Goal: Information Seeking & Learning: Learn about a topic

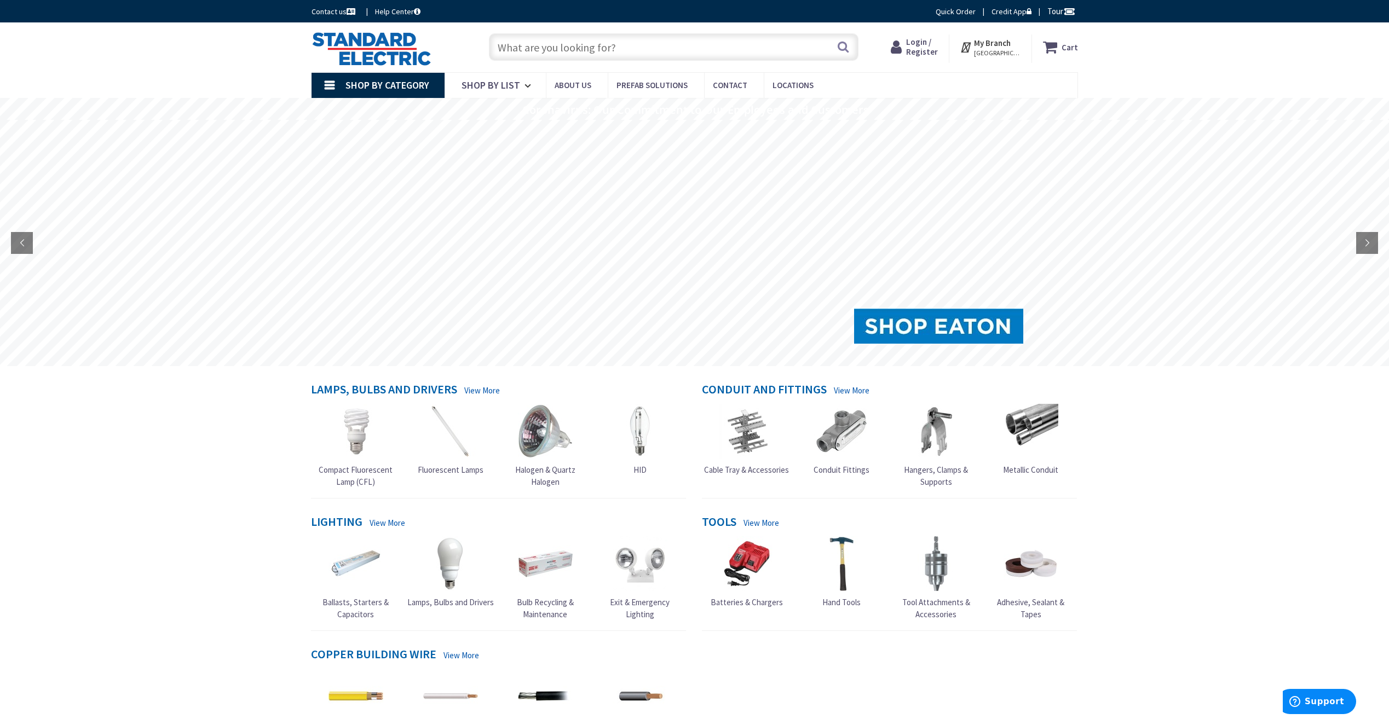
click at [921, 43] on span "Login / Register" at bounding box center [922, 47] width 32 height 20
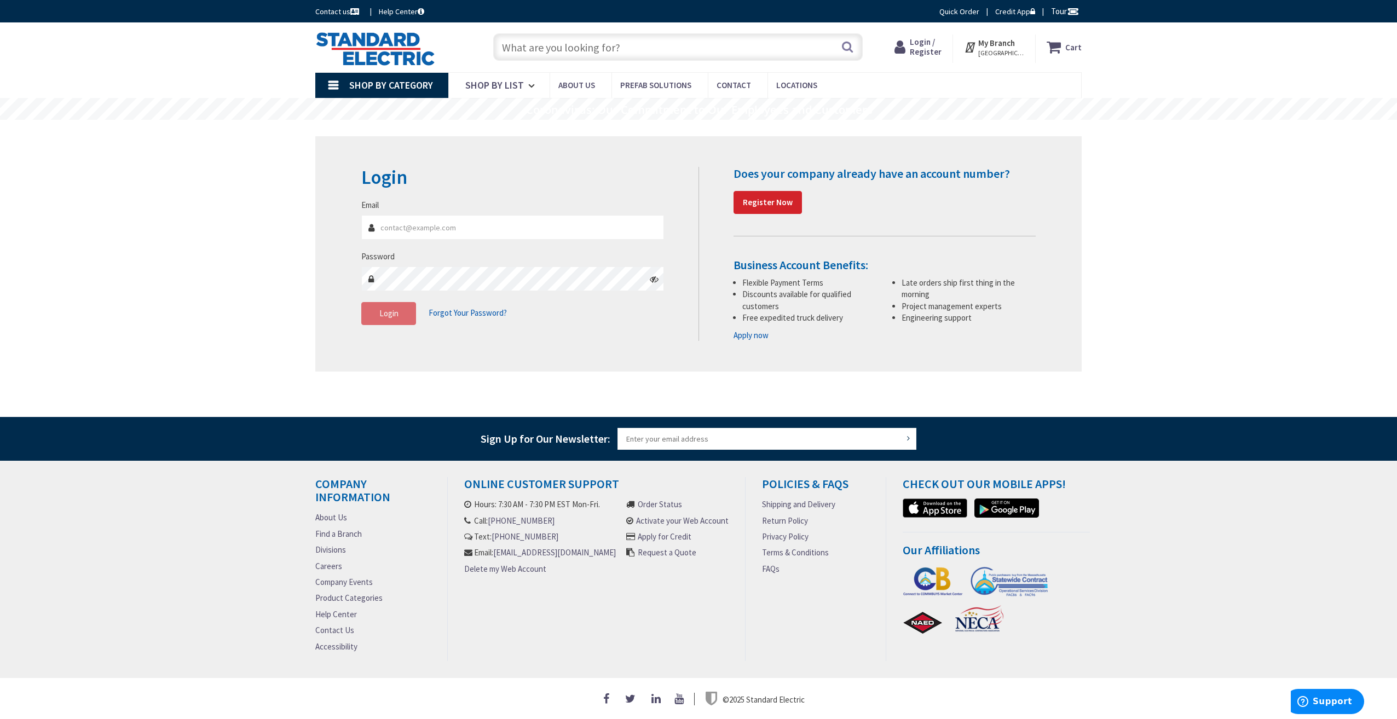
type input "[EMAIL_ADDRESS][DOMAIN_NAME]"
drag, startPoint x: 324, startPoint y: 361, endPoint x: 341, endPoint y: 355, distance: 18.5
click at [324, 361] on div "Login Invalid login or password Email dmerry@breenandsullivan.com Password Logi…" at bounding box center [698, 253] width 766 height 235
click at [395, 314] on span "Login" at bounding box center [388, 313] width 19 height 10
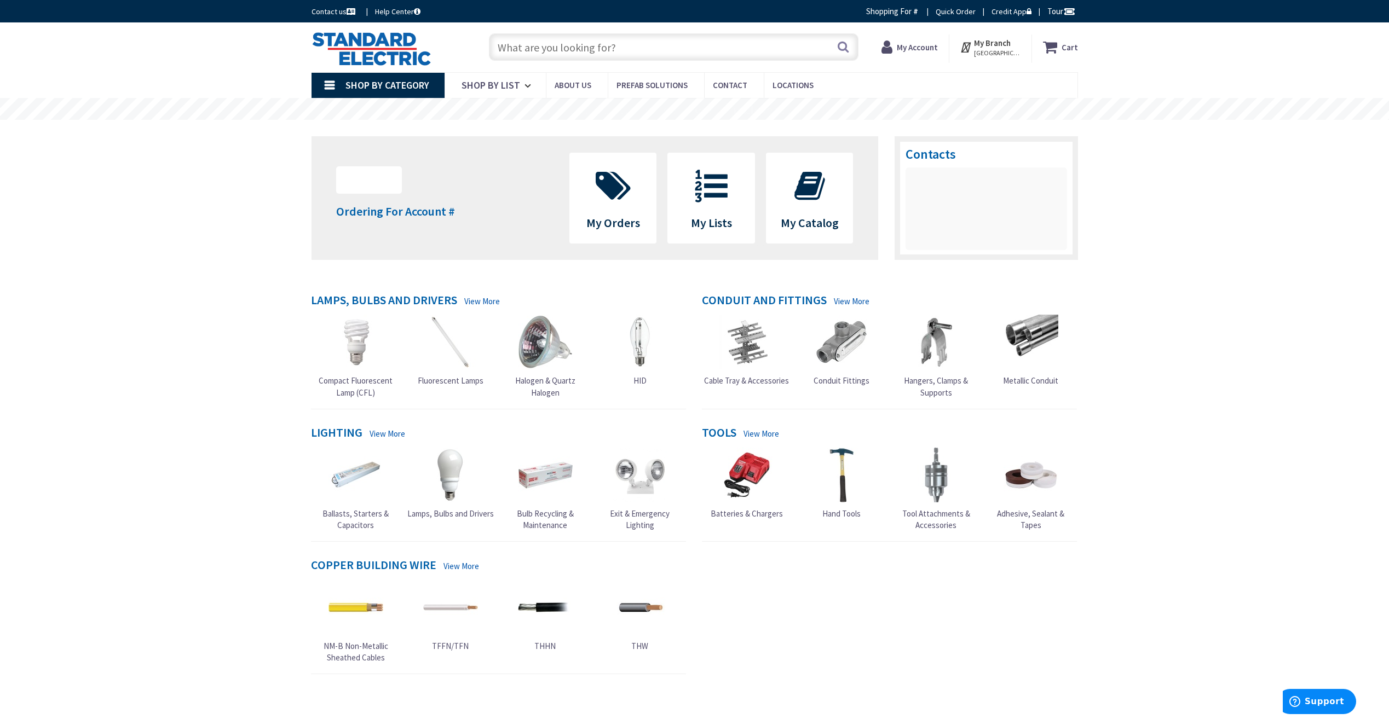
click at [325, 83] on link "Shop By Category" at bounding box center [377, 85] width 133 height 25
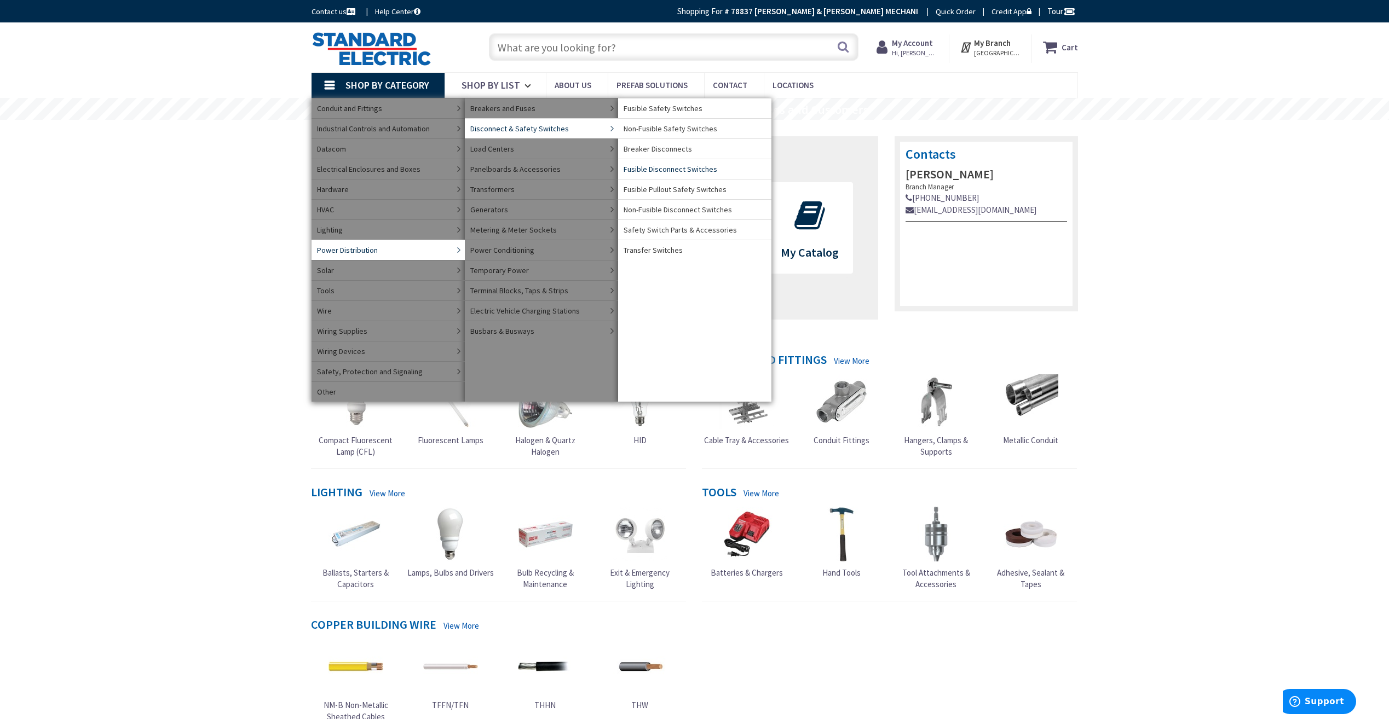
click at [657, 166] on span "Fusible Disconnect Switches" at bounding box center [671, 169] width 94 height 11
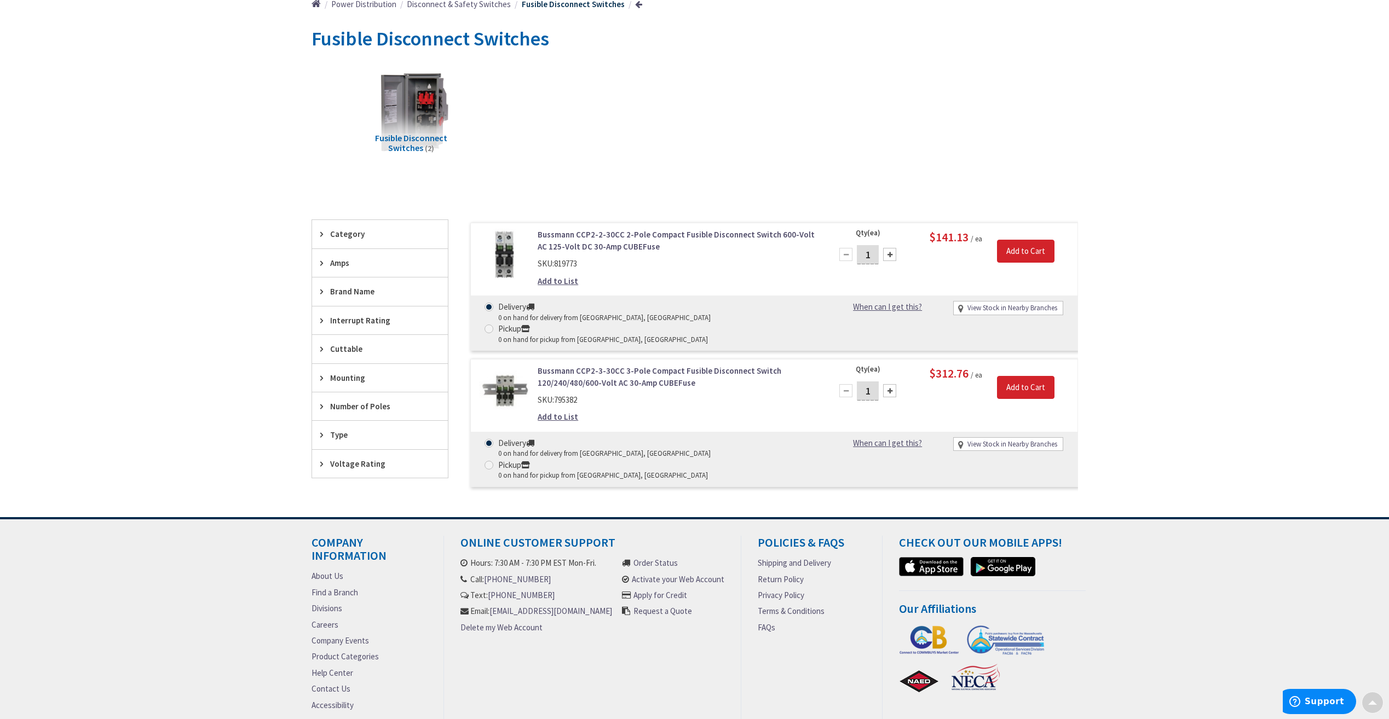
scroll to position [164, 0]
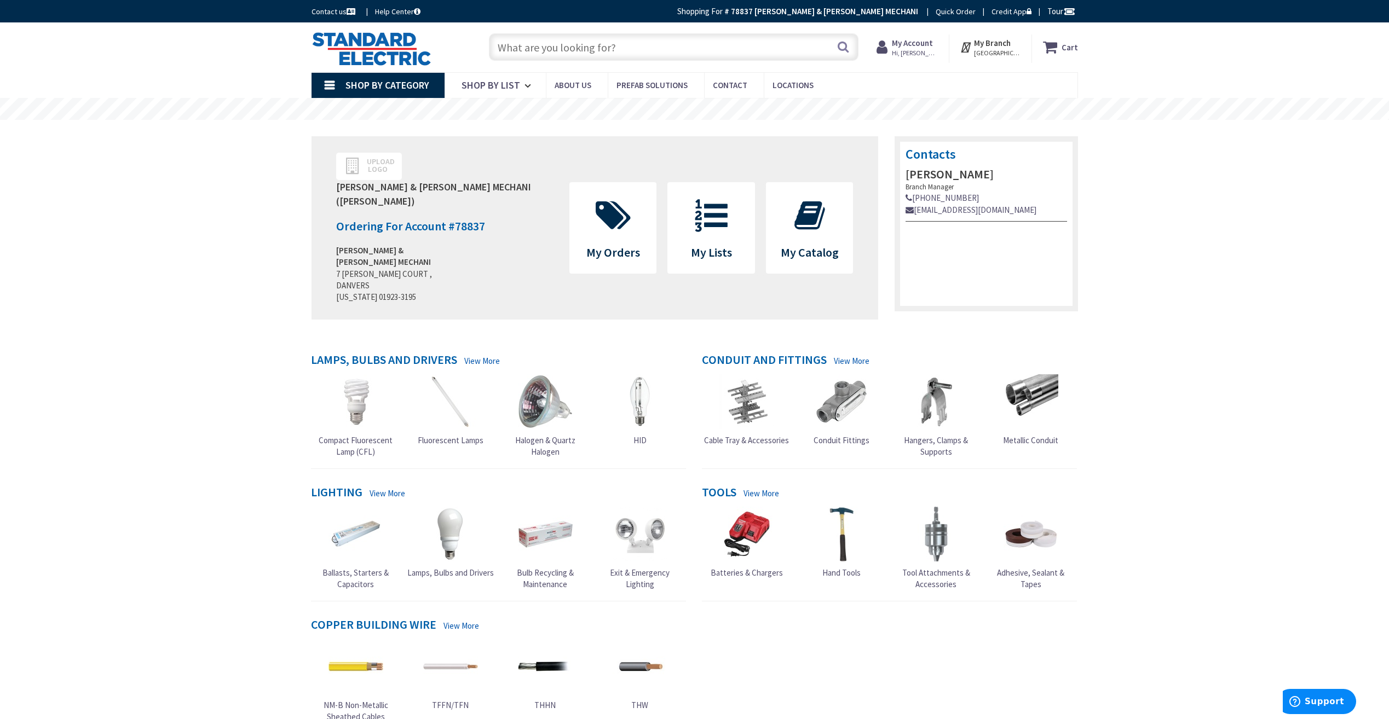
click at [334, 86] on link "Shop By Category" at bounding box center [377, 85] width 133 height 25
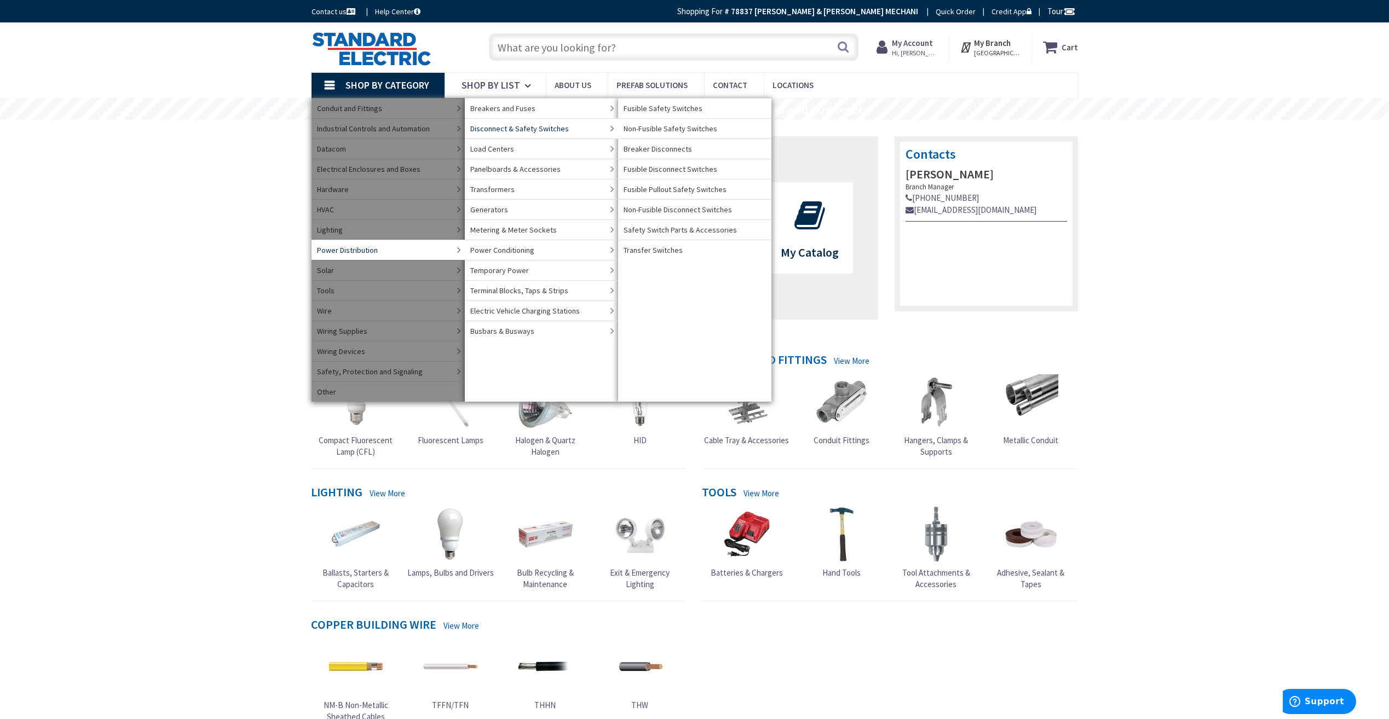
click at [549, 128] on span "Disconnect & Safety Switches" at bounding box center [519, 128] width 99 height 11
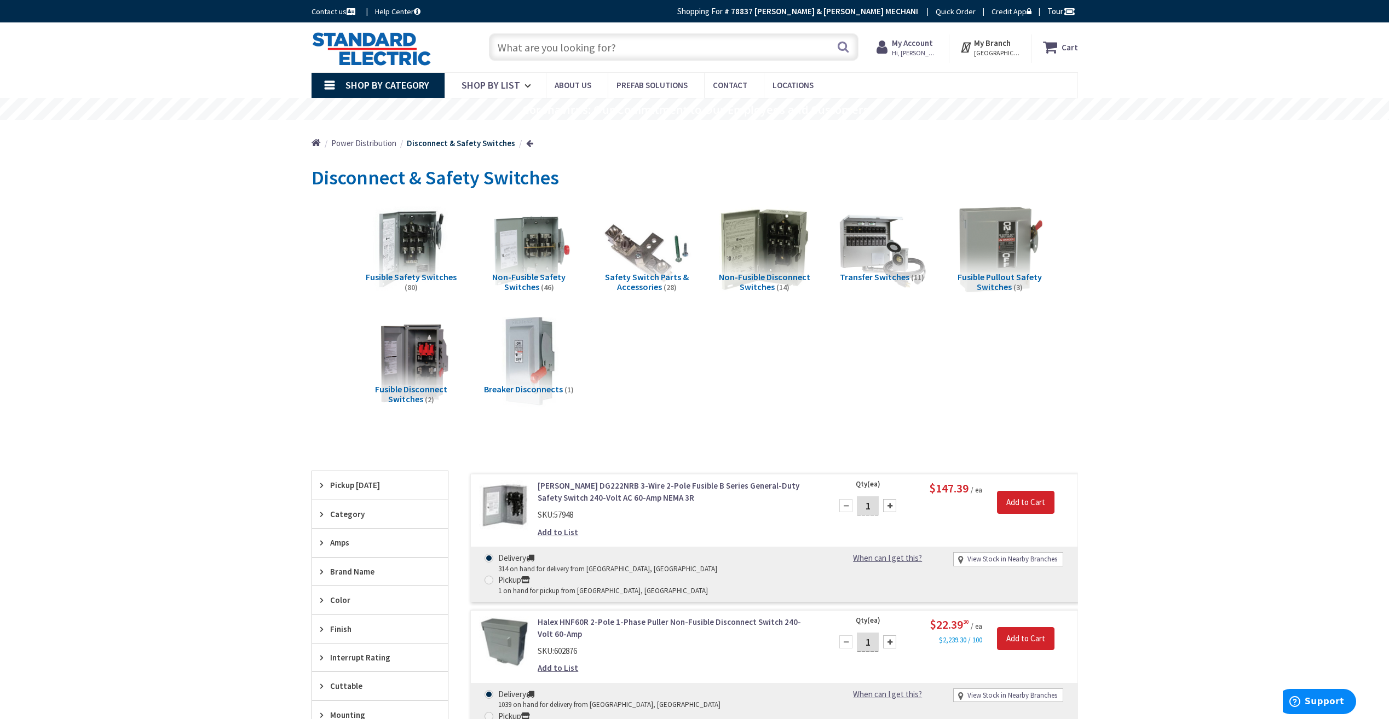
click at [414, 274] on span "Fusible Safety Switches" at bounding box center [411, 277] width 91 height 11
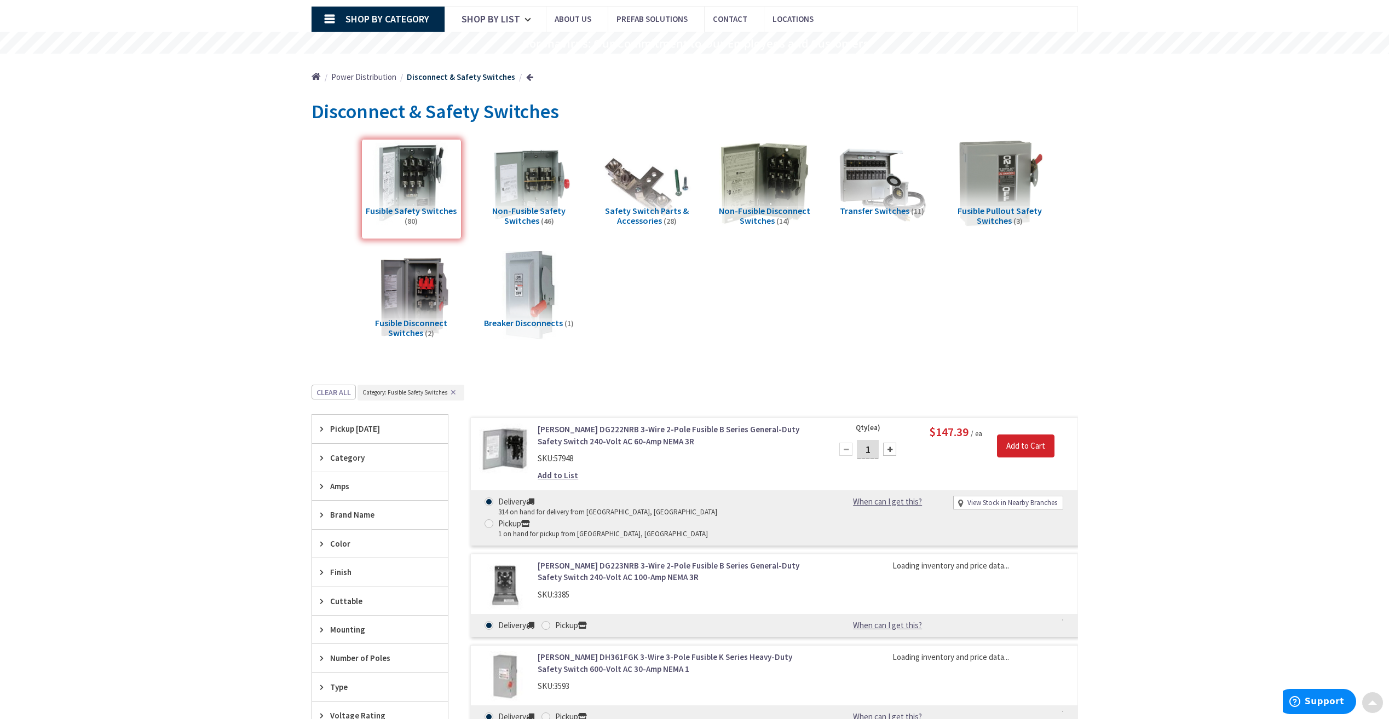
scroll to position [451, 0]
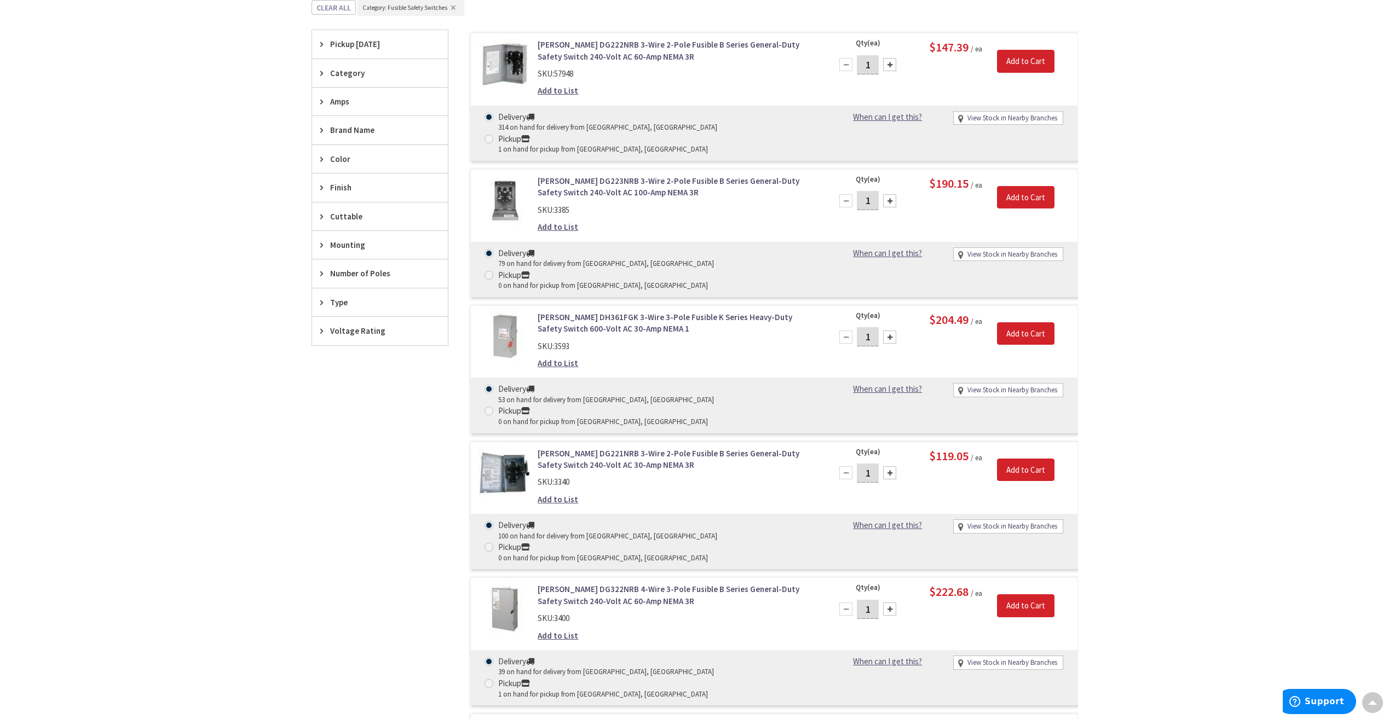
click at [338, 102] on span "Amps" at bounding box center [374, 101] width 89 height 11
click at [342, 194] on span "100 Amp" at bounding box center [380, 197] width 136 height 19
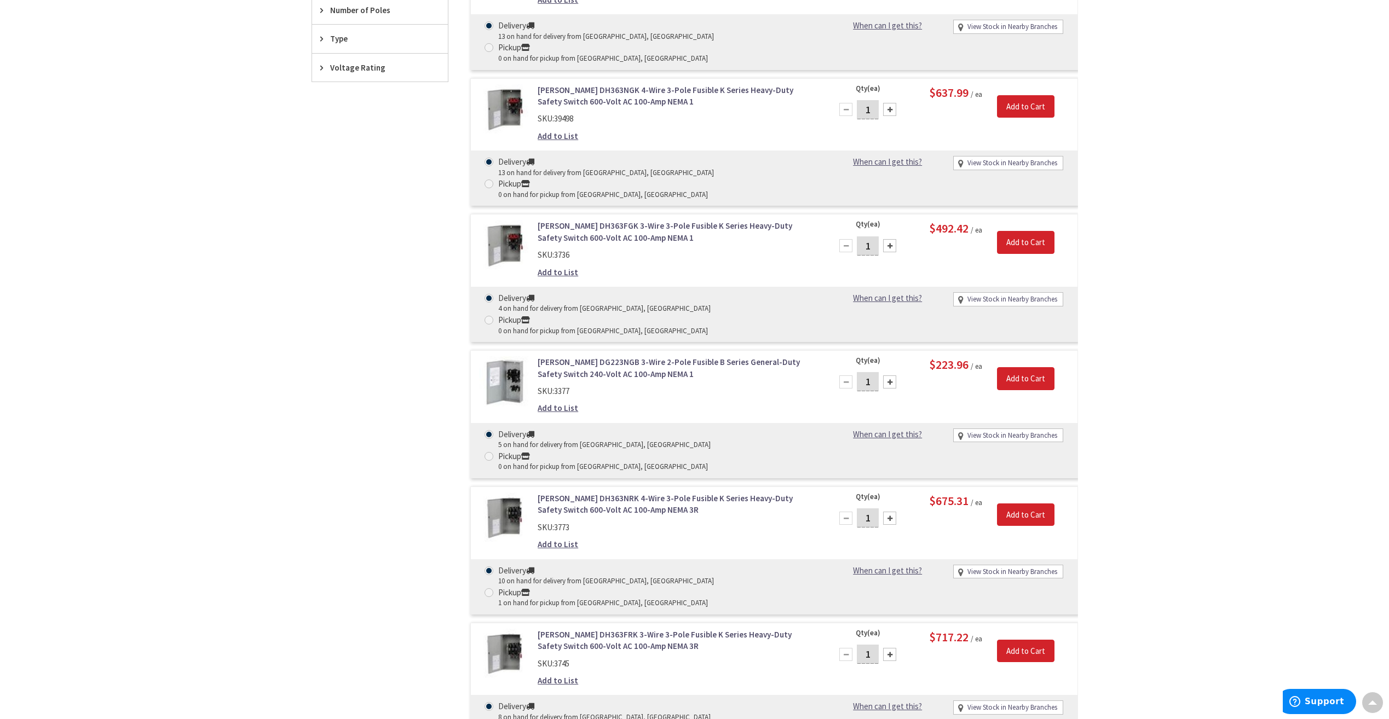
scroll to position [722, 0]
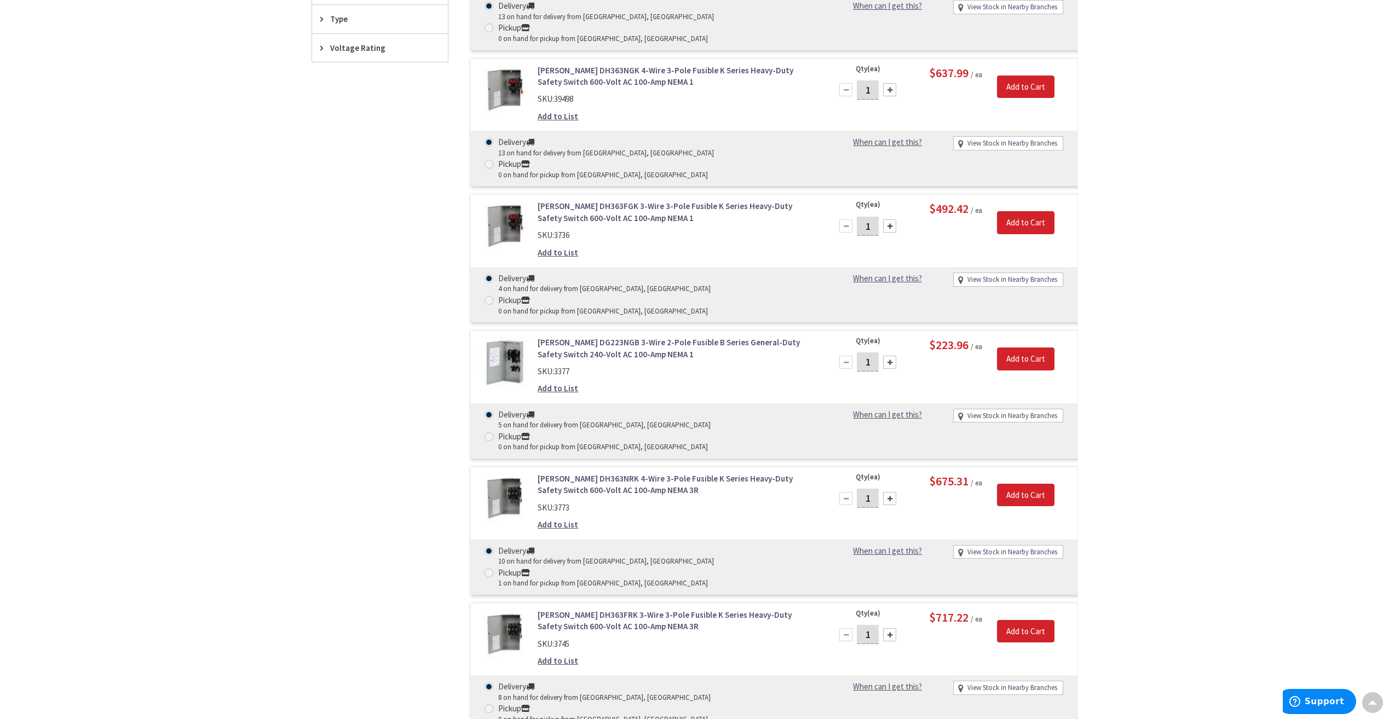
click at [556, 557] on div "10 on hand for delivery from [GEOGRAPHIC_DATA], [GEOGRAPHIC_DATA]" at bounding box center [606, 562] width 216 height 10
click at [494, 547] on input "Delivery 10 on hand for delivery from [GEOGRAPHIC_DATA], [GEOGRAPHIC_DATA]" at bounding box center [490, 550] width 7 height 7
click at [633, 473] on link "[PERSON_NAME] DH363NRK 4-Wire 3-Pole Fusible K Series Heavy-Duty Safety Switch …" at bounding box center [677, 485] width 279 height 24
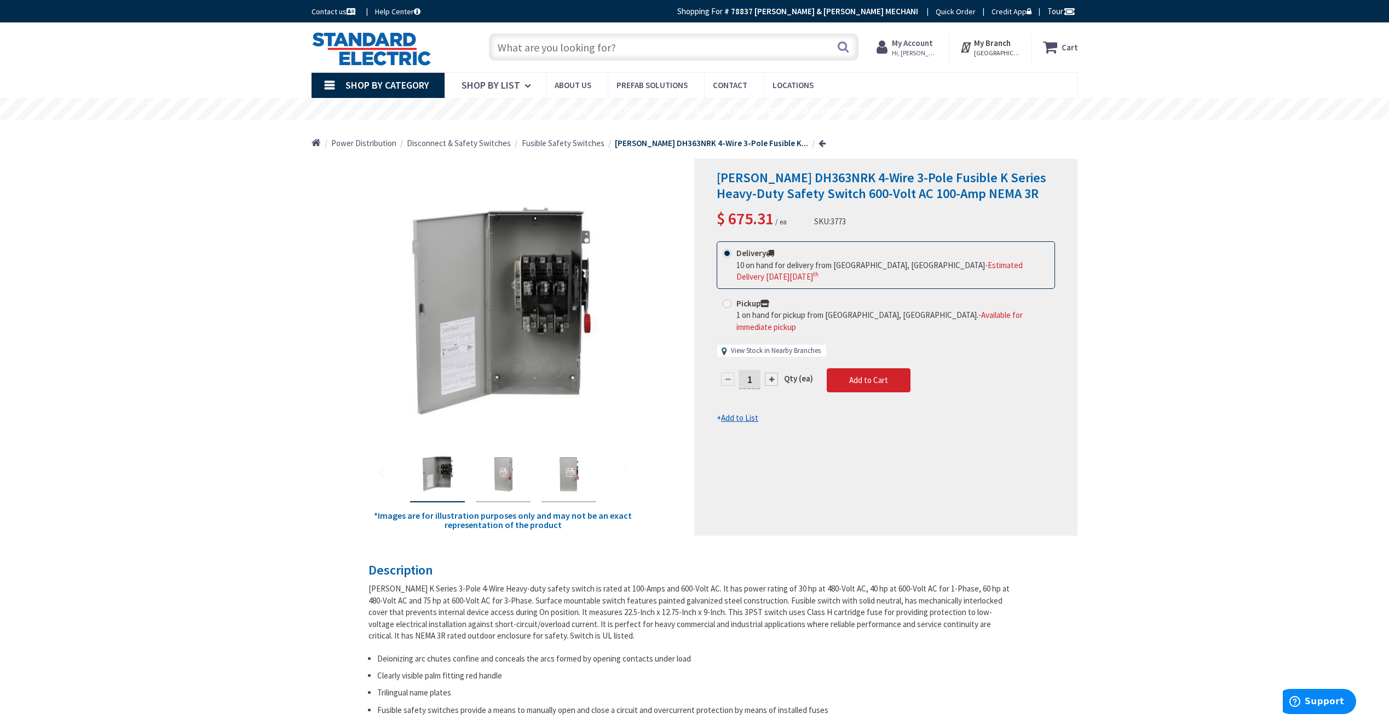
click at [784, 346] on link "View Stock in Nearby Branches" at bounding box center [776, 351] width 90 height 10
select select "data-availability"
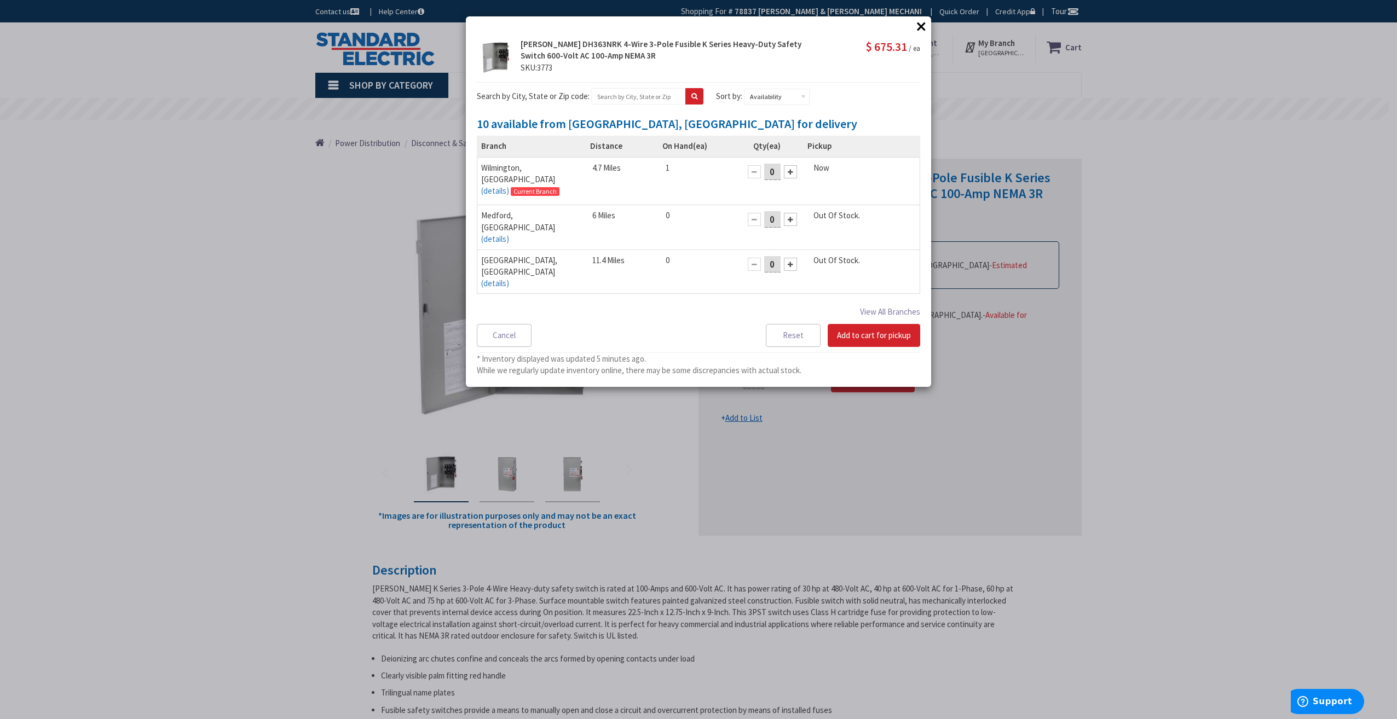
click at [924, 27] on button "×" at bounding box center [921, 26] width 16 height 16
